Goal: Task Accomplishment & Management: Complete application form

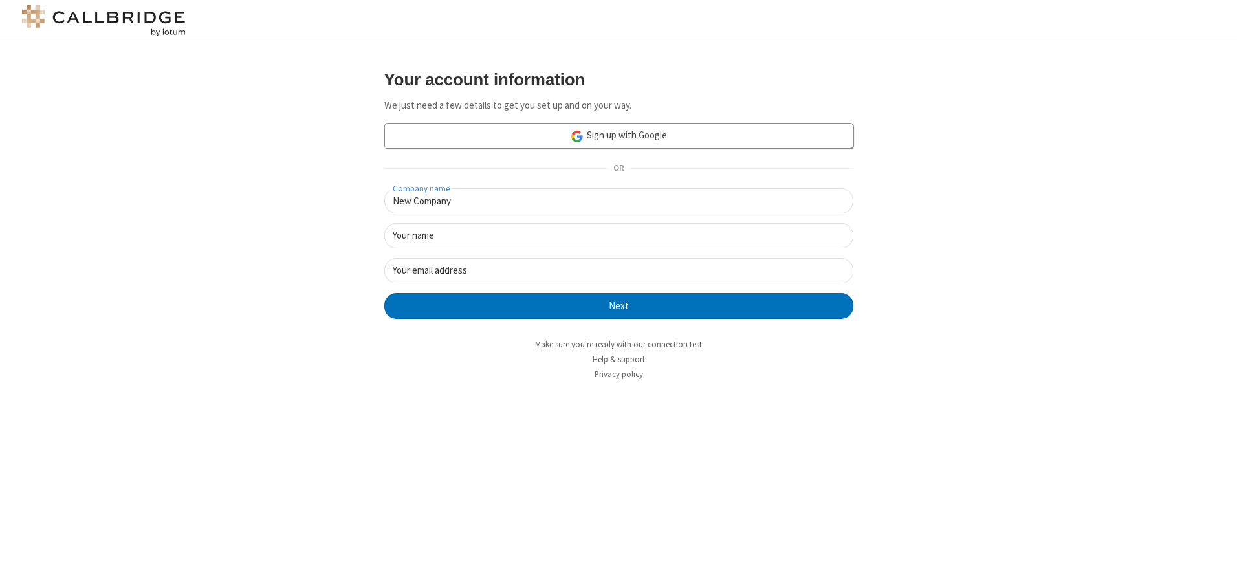
type input "New Company"
type input "New User"
type input "[EMAIL_ADDRESS]"
click button "Next" at bounding box center [618, 306] width 469 height 26
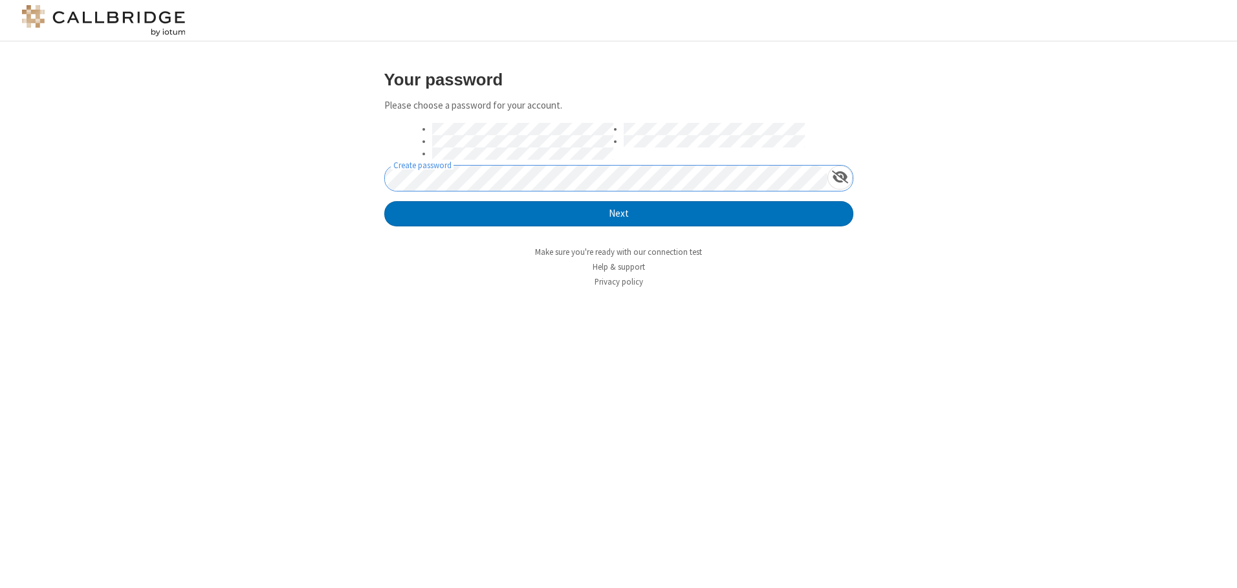
click button "Next" at bounding box center [618, 214] width 469 height 26
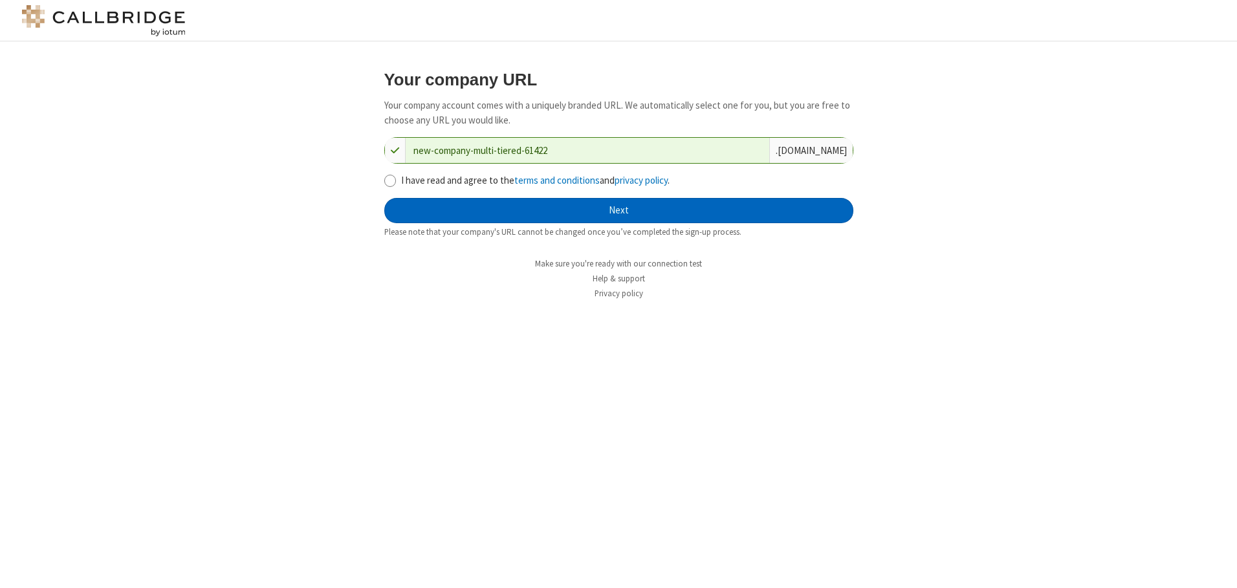
click at [619, 210] on button "Next" at bounding box center [618, 211] width 469 height 26
